Goal: Task Accomplishment & Management: Complete application form

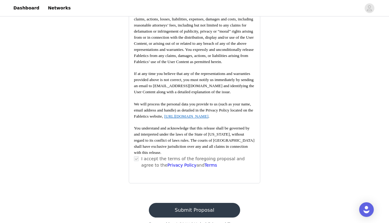
click at [195, 203] on button "Submit Proposal" at bounding box center [194, 210] width 91 height 15
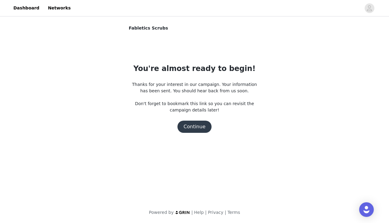
click at [197, 126] on button "Continue" at bounding box center [195, 127] width 34 height 12
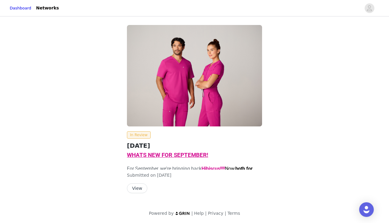
scroll to position [1, 0]
